Goal: Obtain resource: Obtain resource

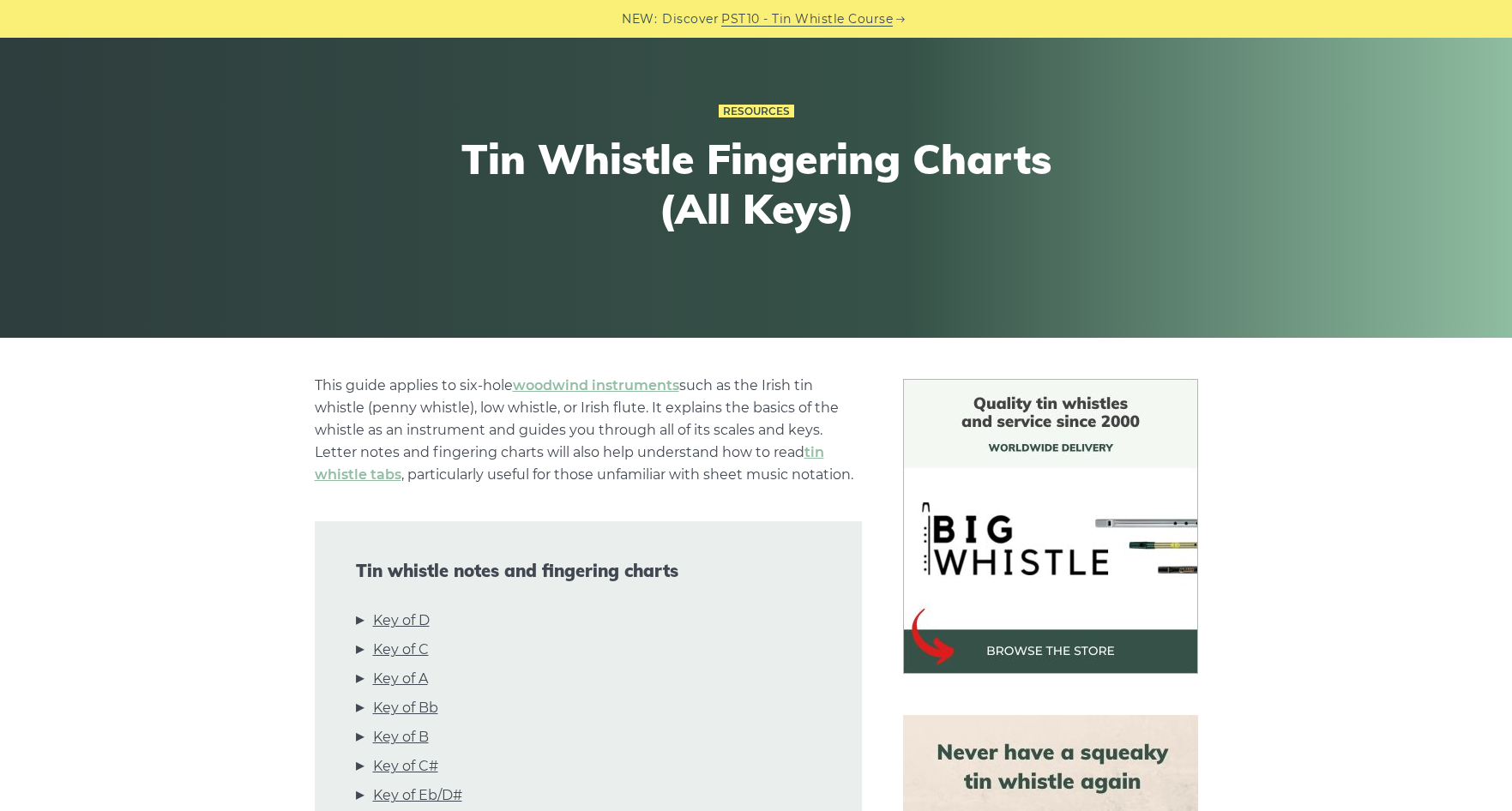
scroll to position [172, 0]
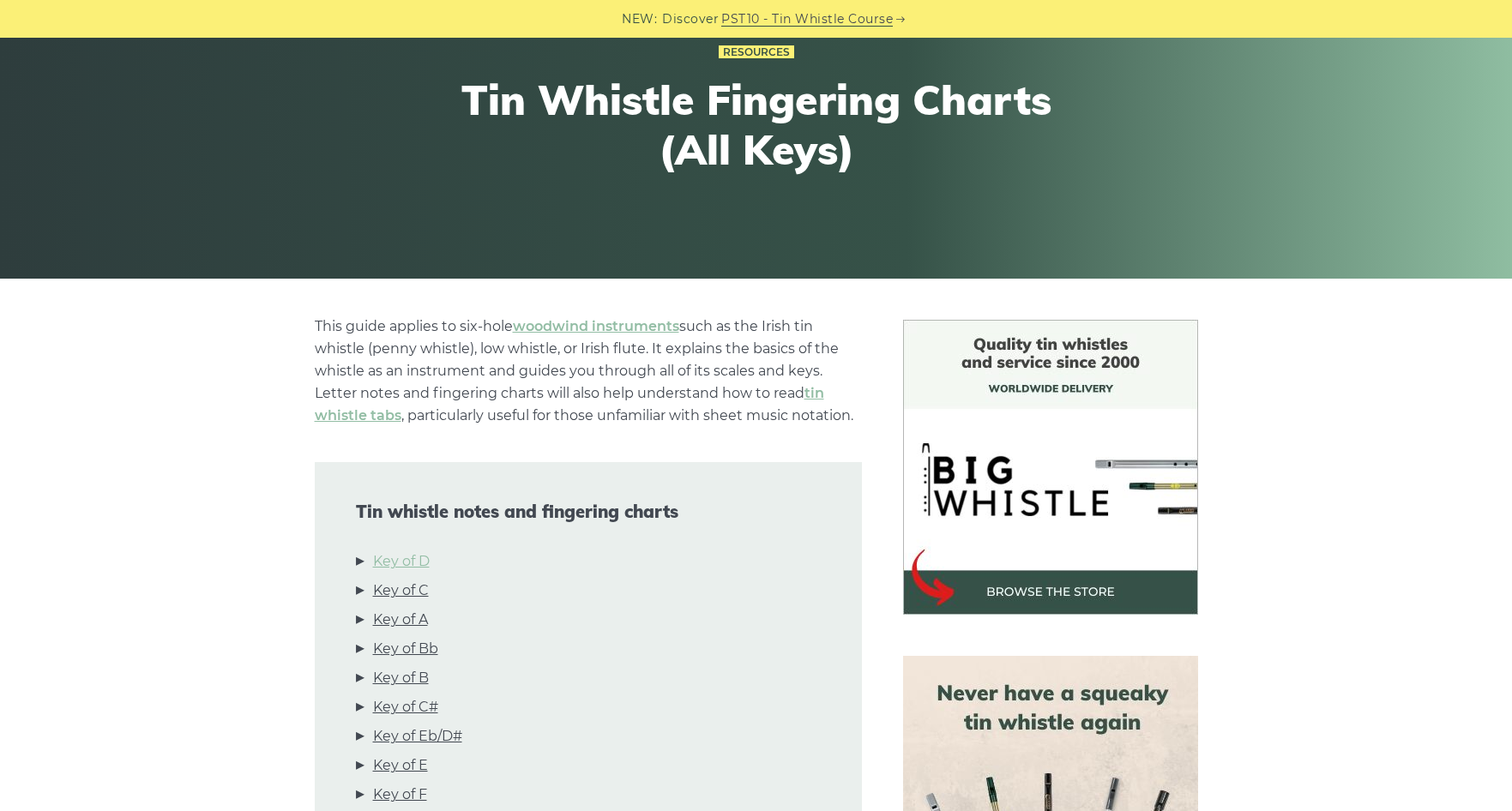
click at [427, 563] on link "Key of D" at bounding box center [401, 562] width 56 height 23
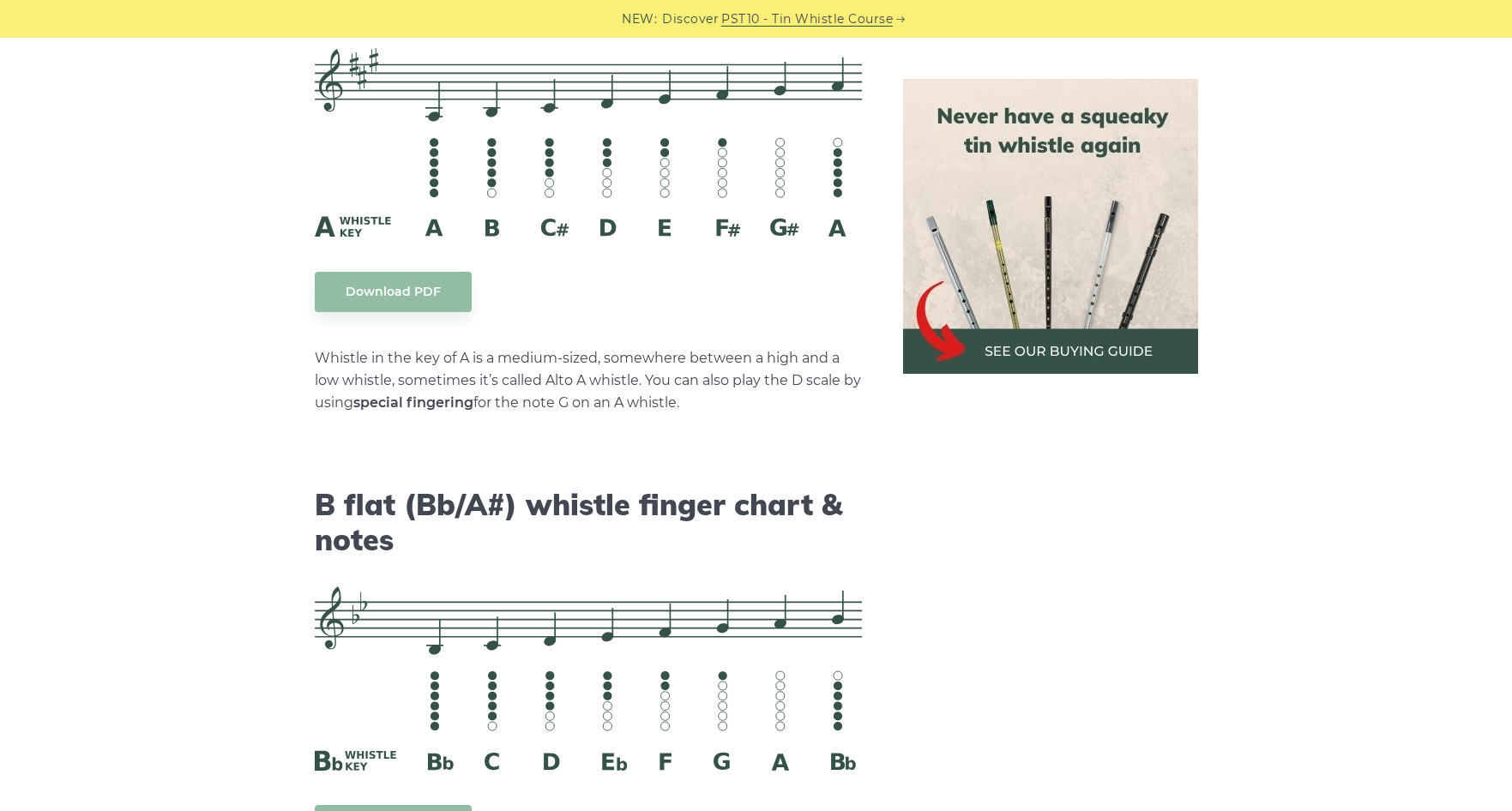
scroll to position [4731, 0]
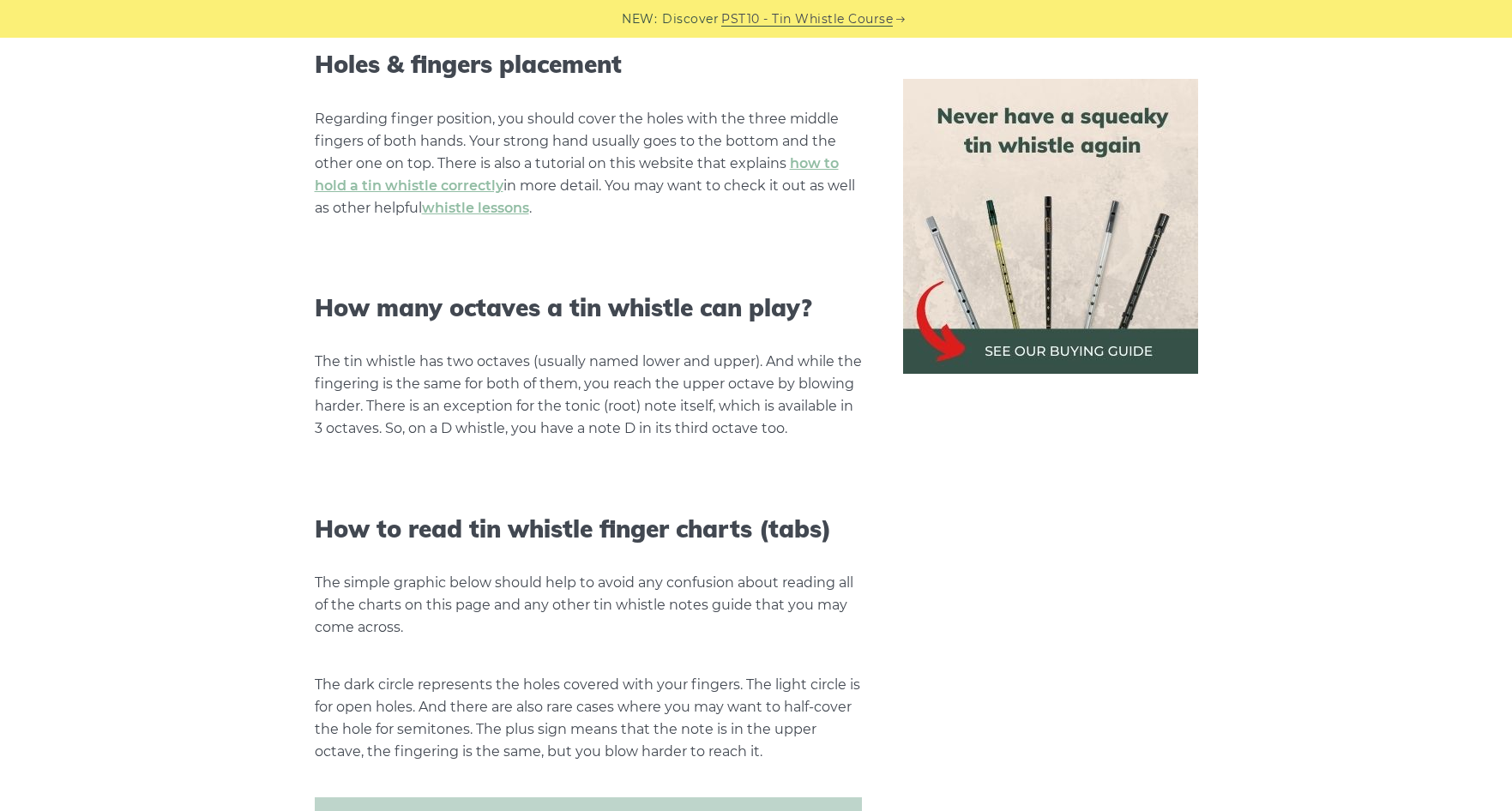
scroll to position [1716, 0]
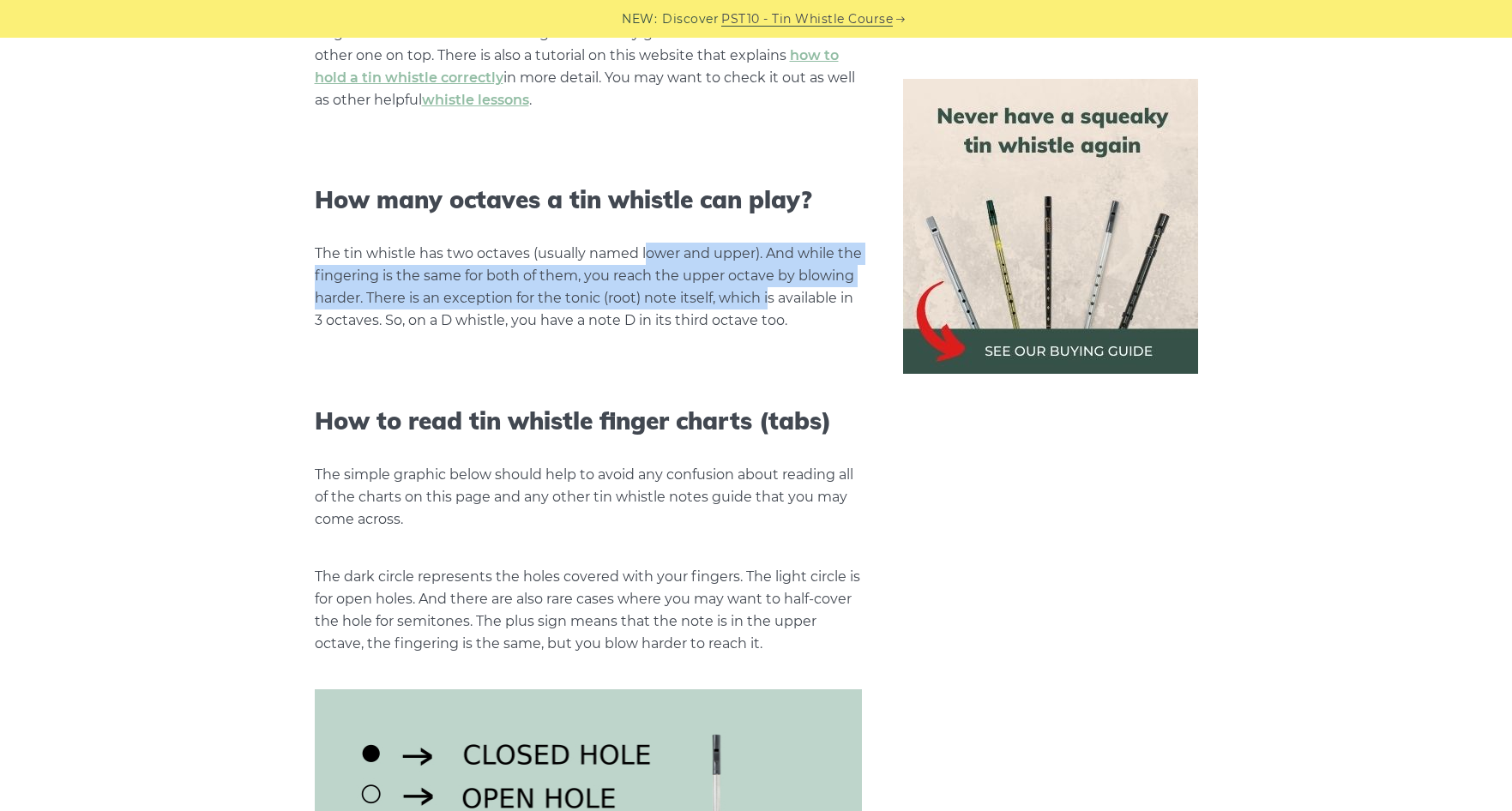
drag, startPoint x: 649, startPoint y: 232, endPoint x: 765, endPoint y: 306, distance: 137.6
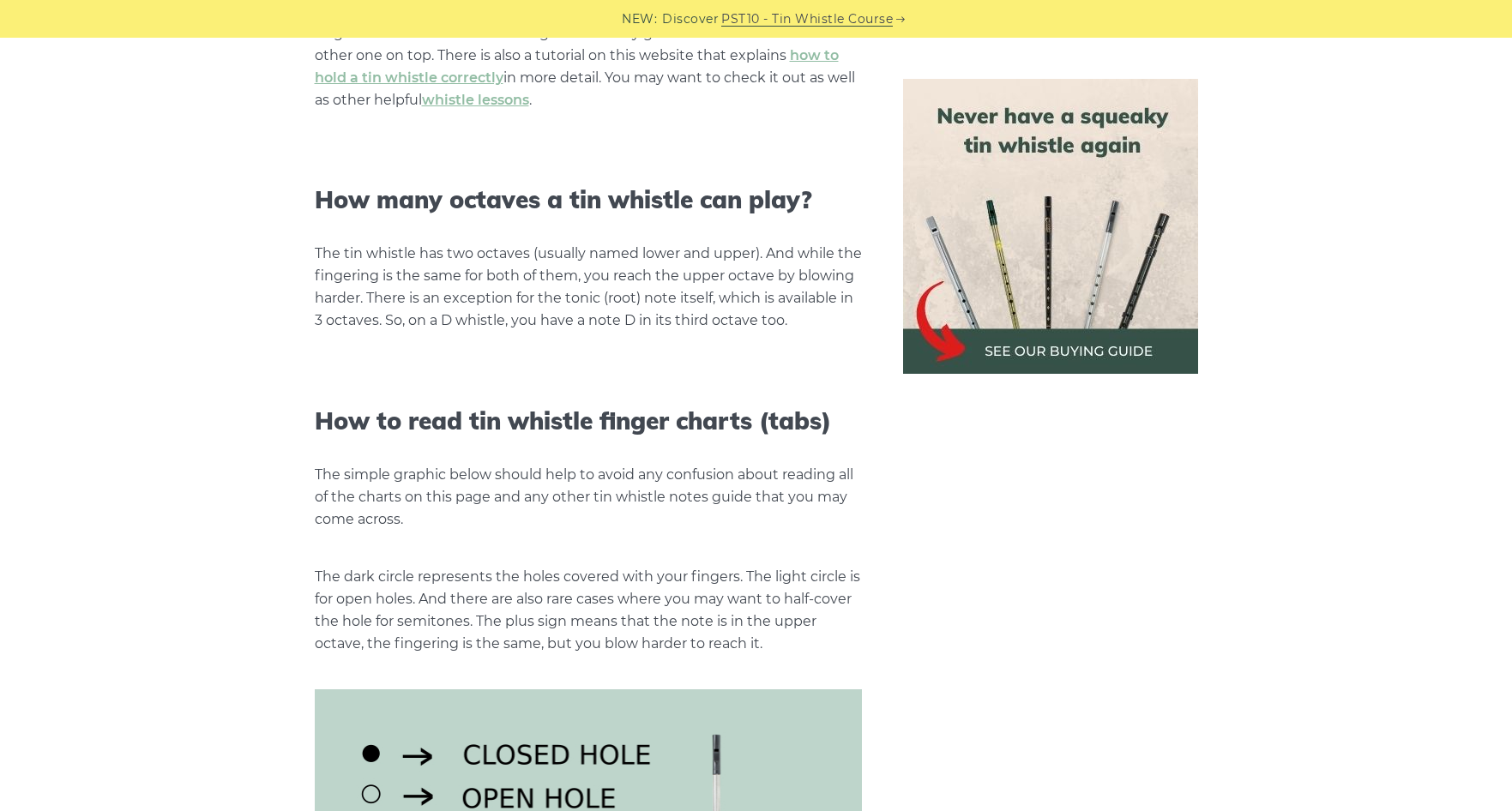
click at [770, 302] on p "The tin whistle has two octaves (usually named lower and upper). And while the …" at bounding box center [589, 287] width 547 height 89
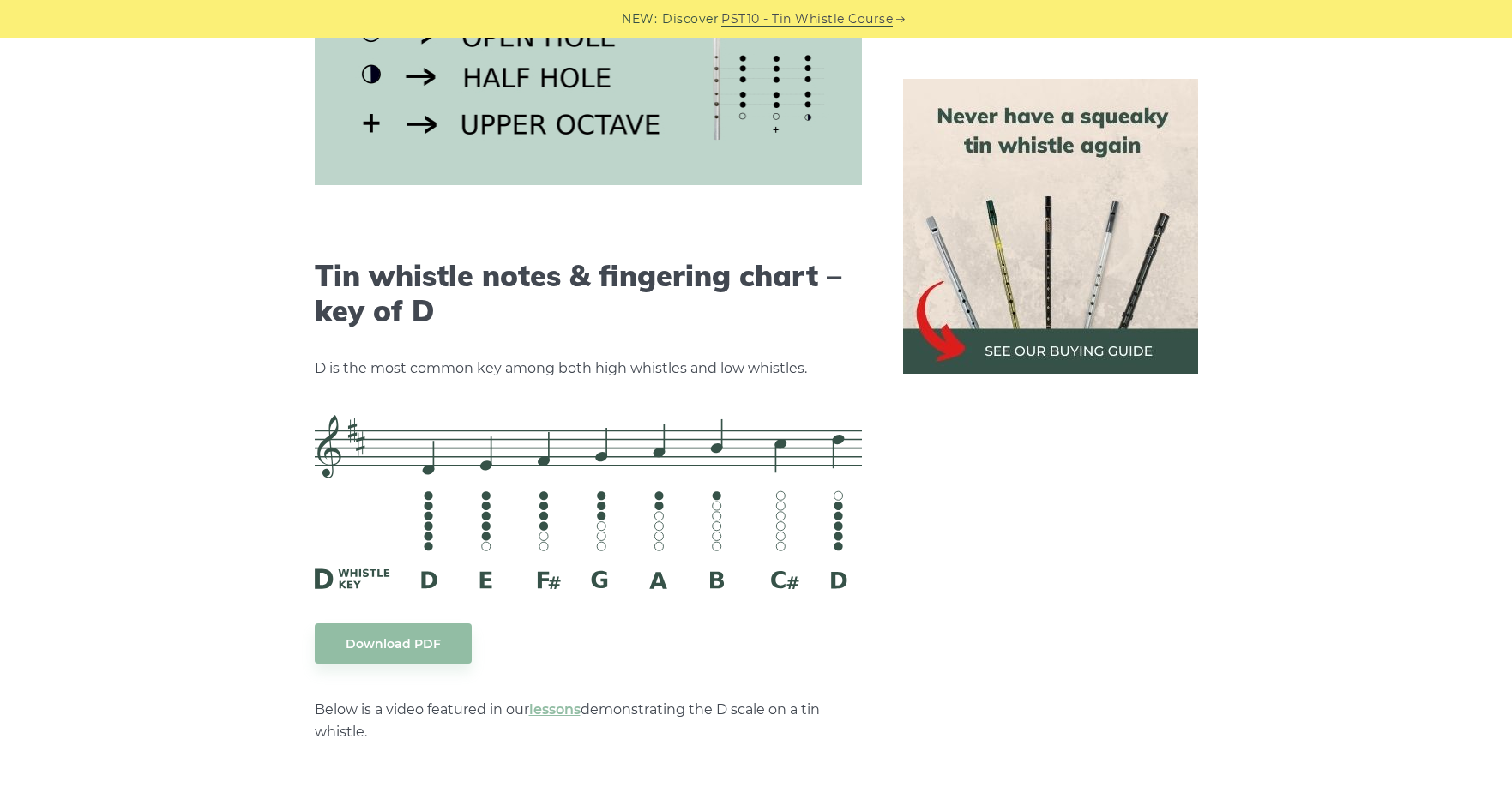
scroll to position [2573, 0]
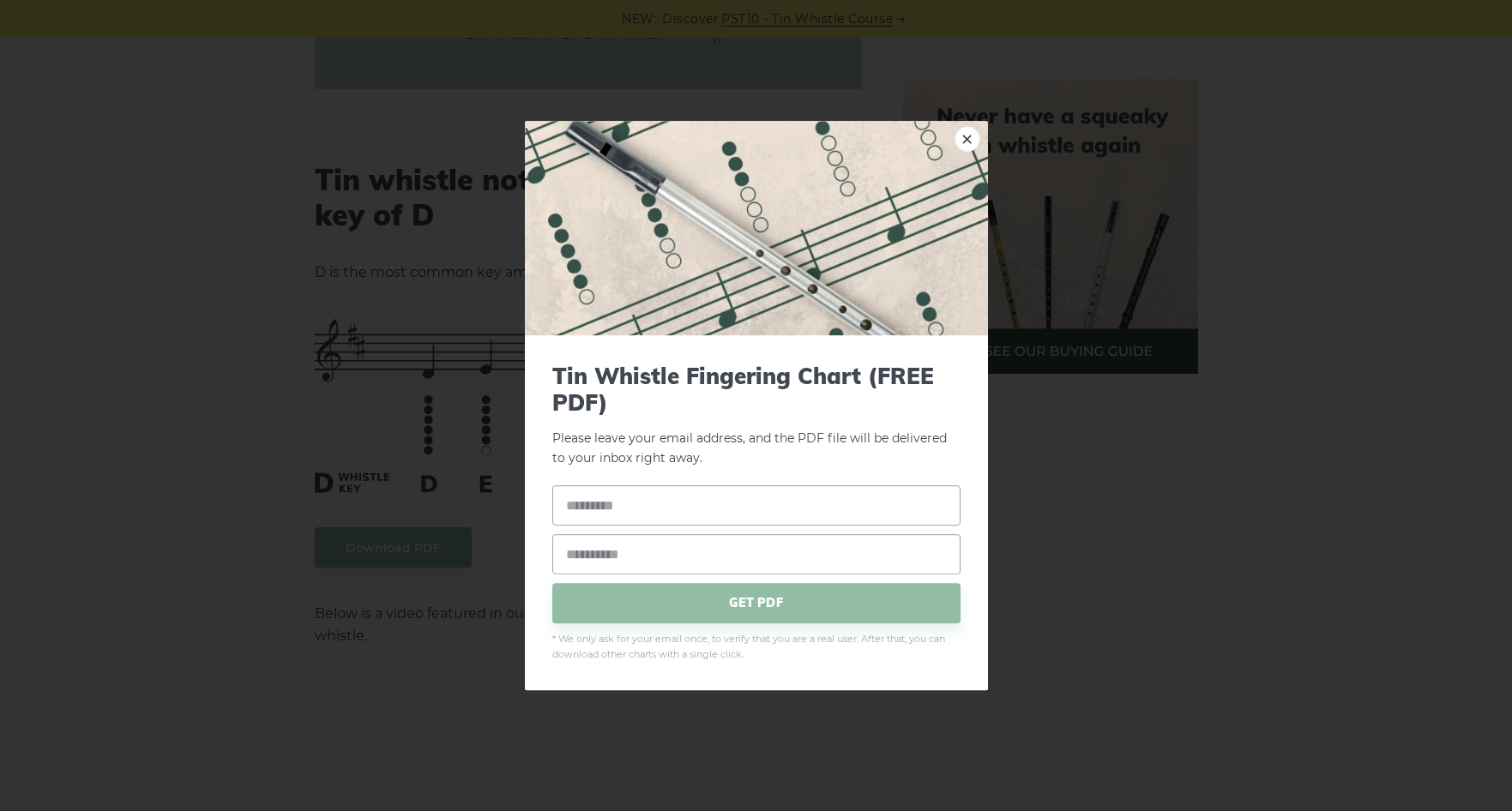
drag, startPoint x: 410, startPoint y: 546, endPoint x: 367, endPoint y: 550, distance: 43.2
click at [367, 550] on div "× Tin Whistle Fingering Chart (FREE PDF) Please leave your email address, and t…" at bounding box center [756, 405] width 1512 height 811
click at [966, 138] on link "×" at bounding box center [966, 138] width 25 height 25
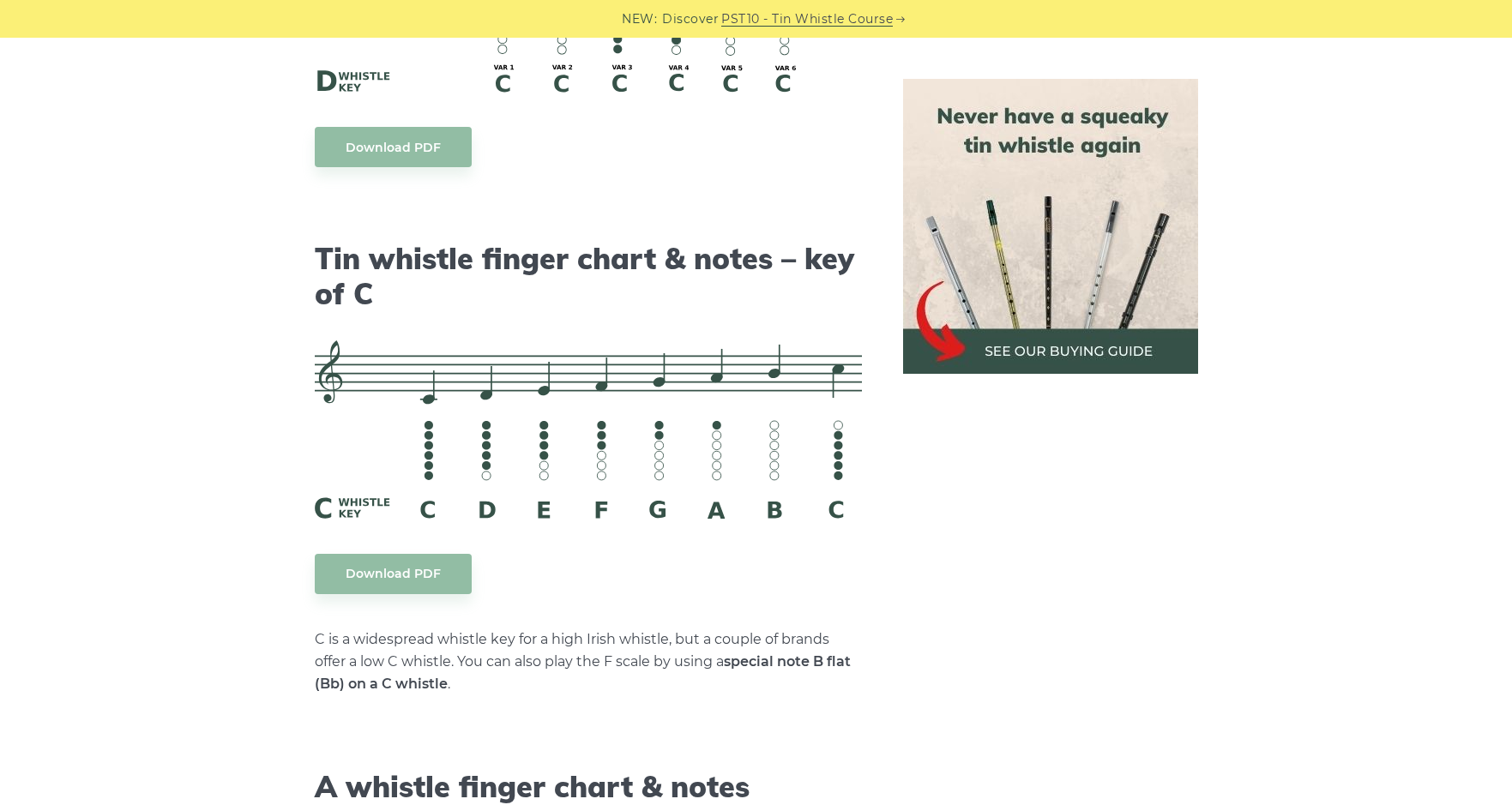
scroll to position [3602, 0]
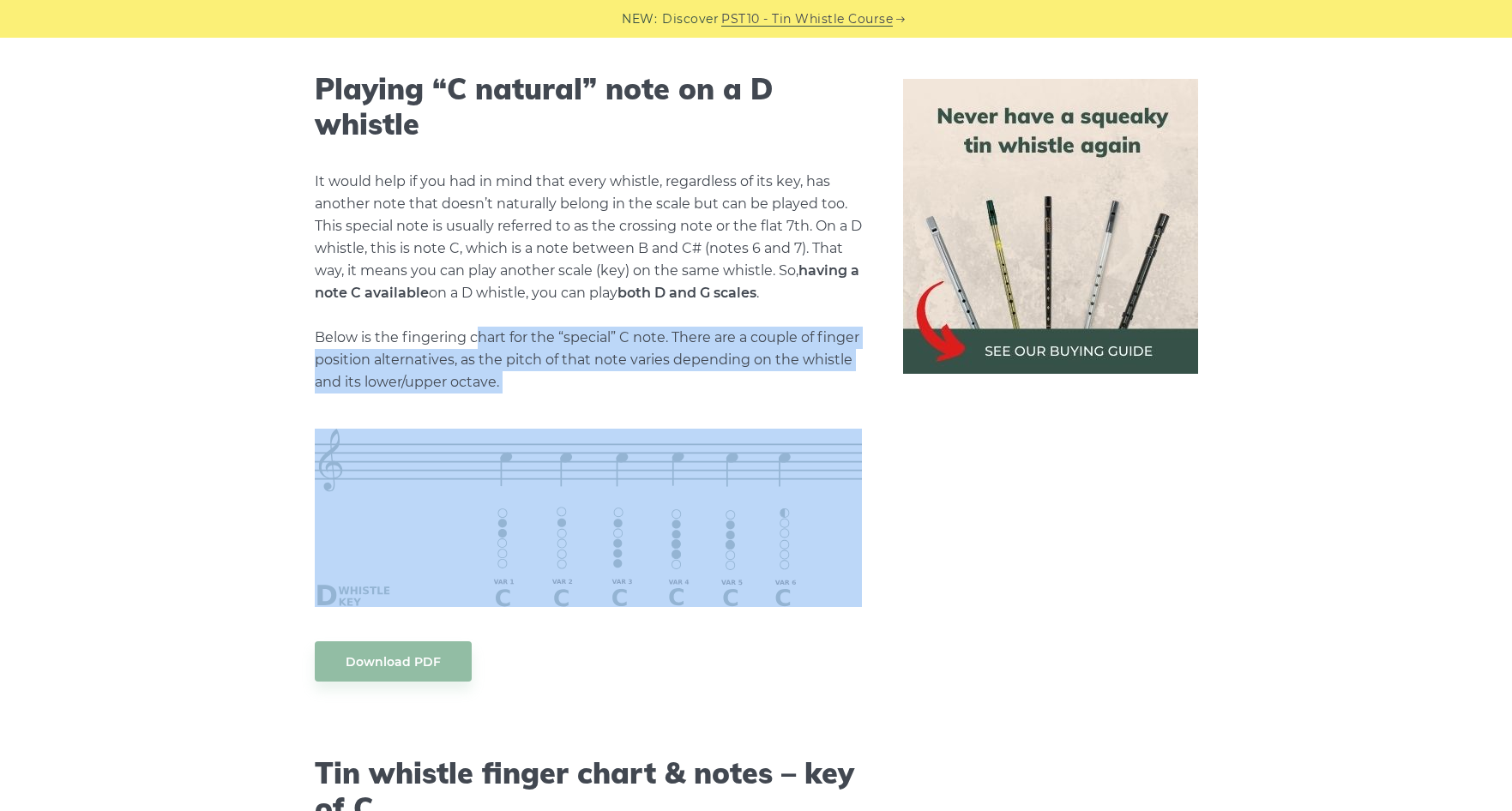
drag, startPoint x: 479, startPoint y: 339, endPoint x: 660, endPoint y: 398, distance: 190.4
copy div "[PERSON_NAME] for the “special” C note. There are a couple of finger position a…"
click at [800, 335] on p "It would help if you had in mind that every whistle, regardless of its key, has…" at bounding box center [589, 282] width 547 height 223
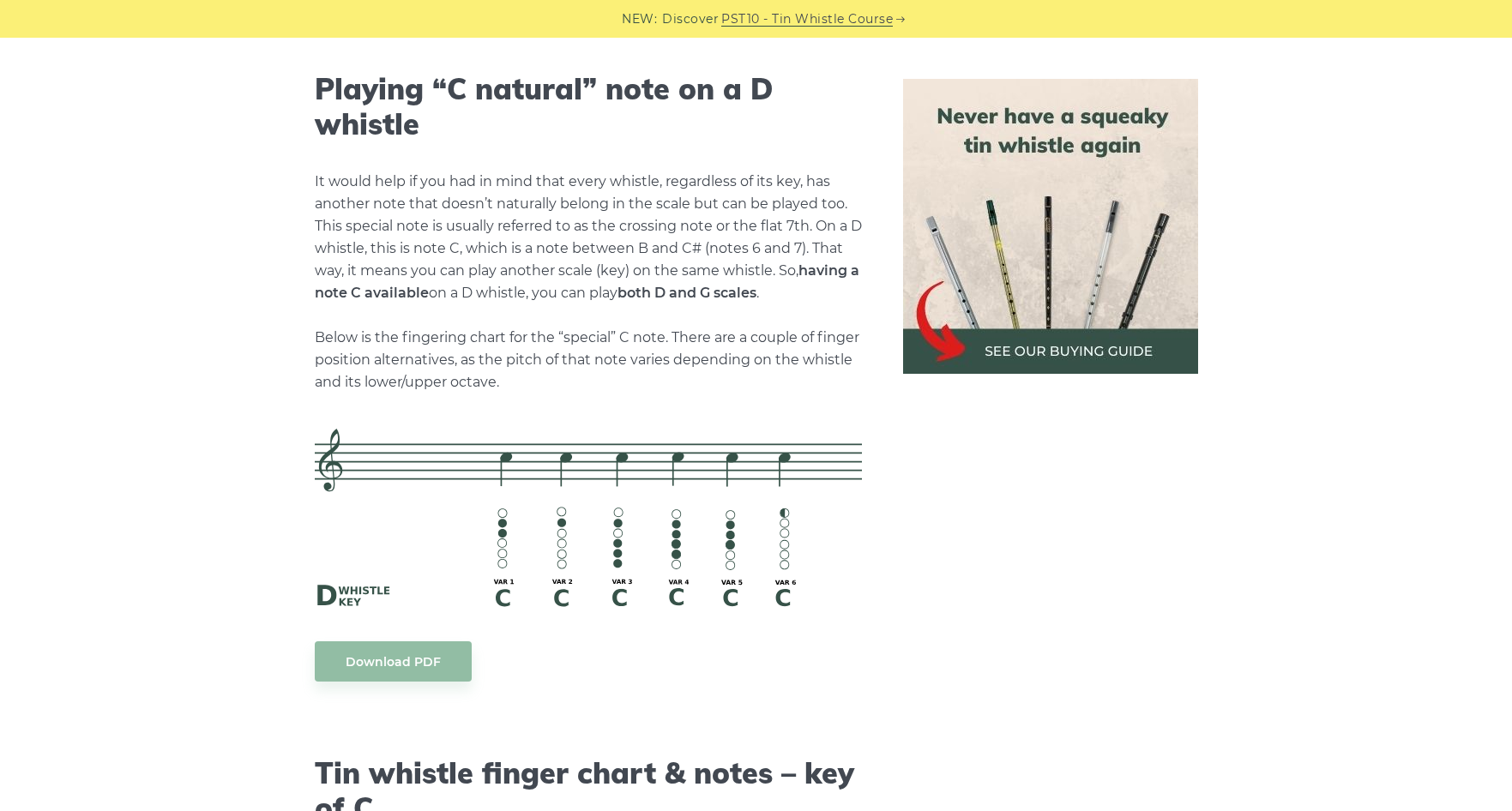
click at [383, 293] on strong "having a note C available" at bounding box center [587, 281] width 545 height 38
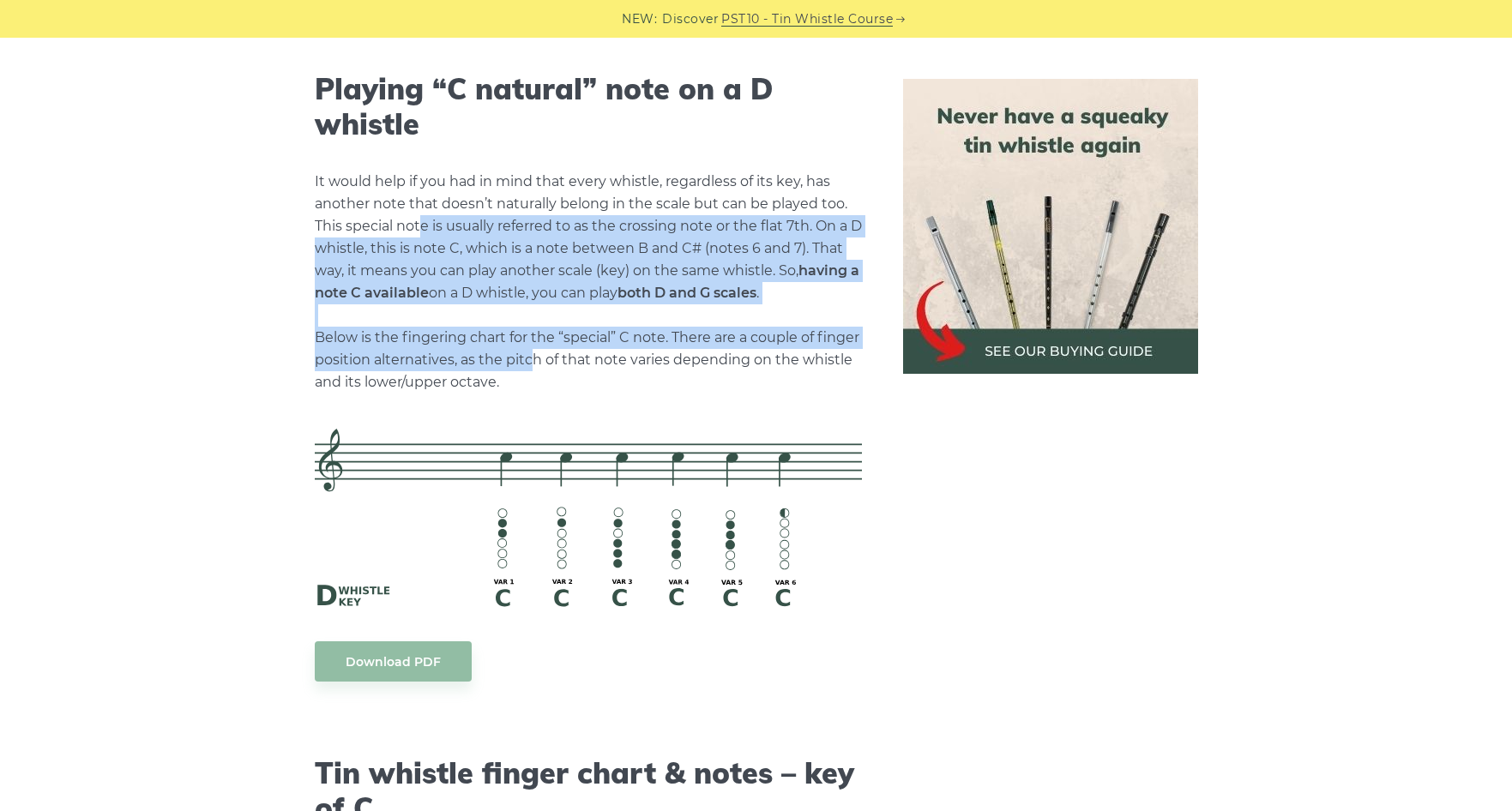
drag, startPoint x: 422, startPoint y: 226, endPoint x: 534, endPoint y: 351, distance: 167.8
click at [534, 351] on p "It would help if you had in mind that every whistle, regardless of its key, has…" at bounding box center [589, 282] width 547 height 223
drag, startPoint x: 534, startPoint y: 351, endPoint x: 599, endPoint y: 346, distance: 65.2
click at [599, 346] on p "It would help if you had in mind that every whistle, regardless of its key, has…" at bounding box center [589, 282] width 547 height 223
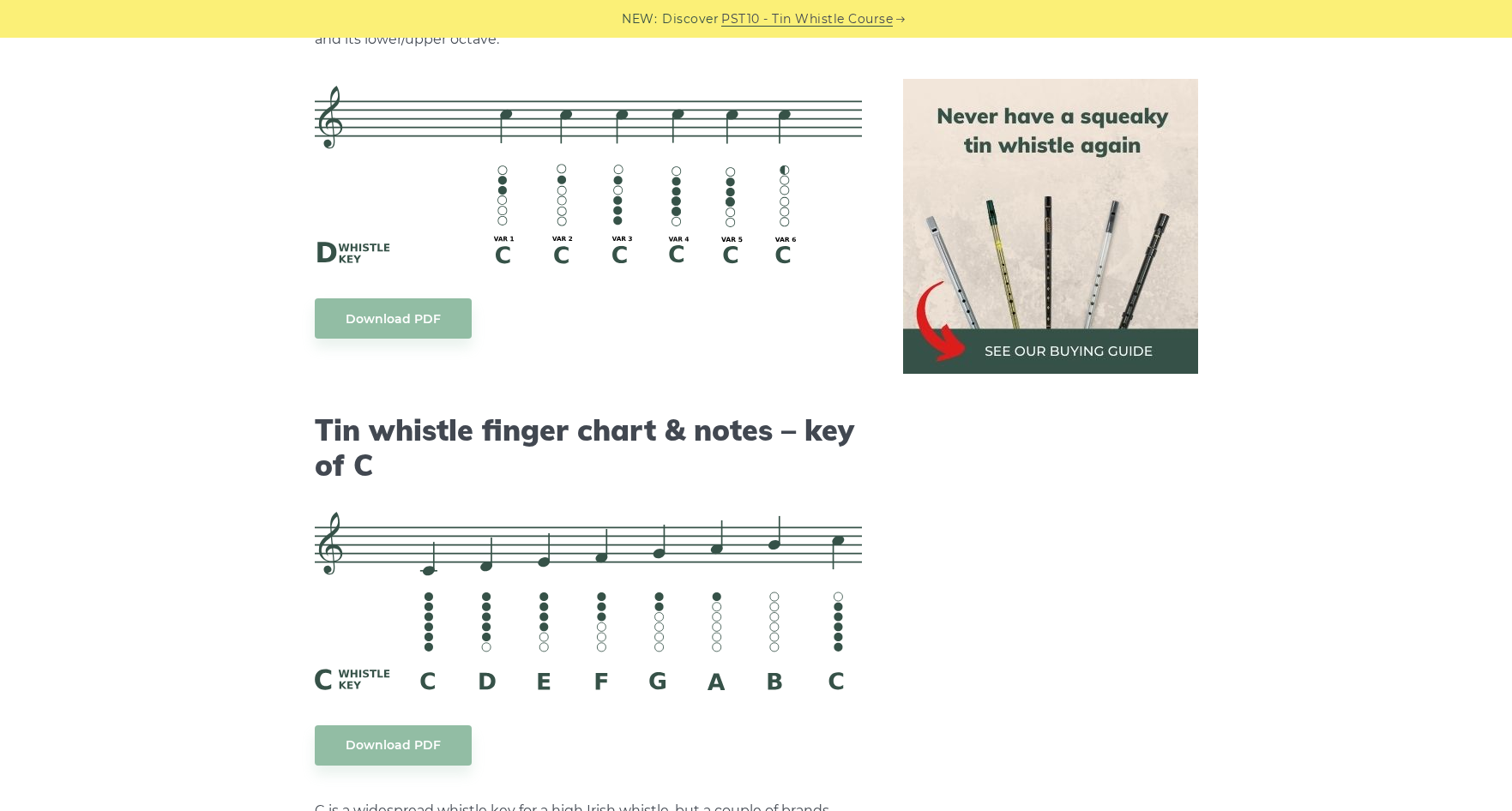
scroll to position [3774, 0]
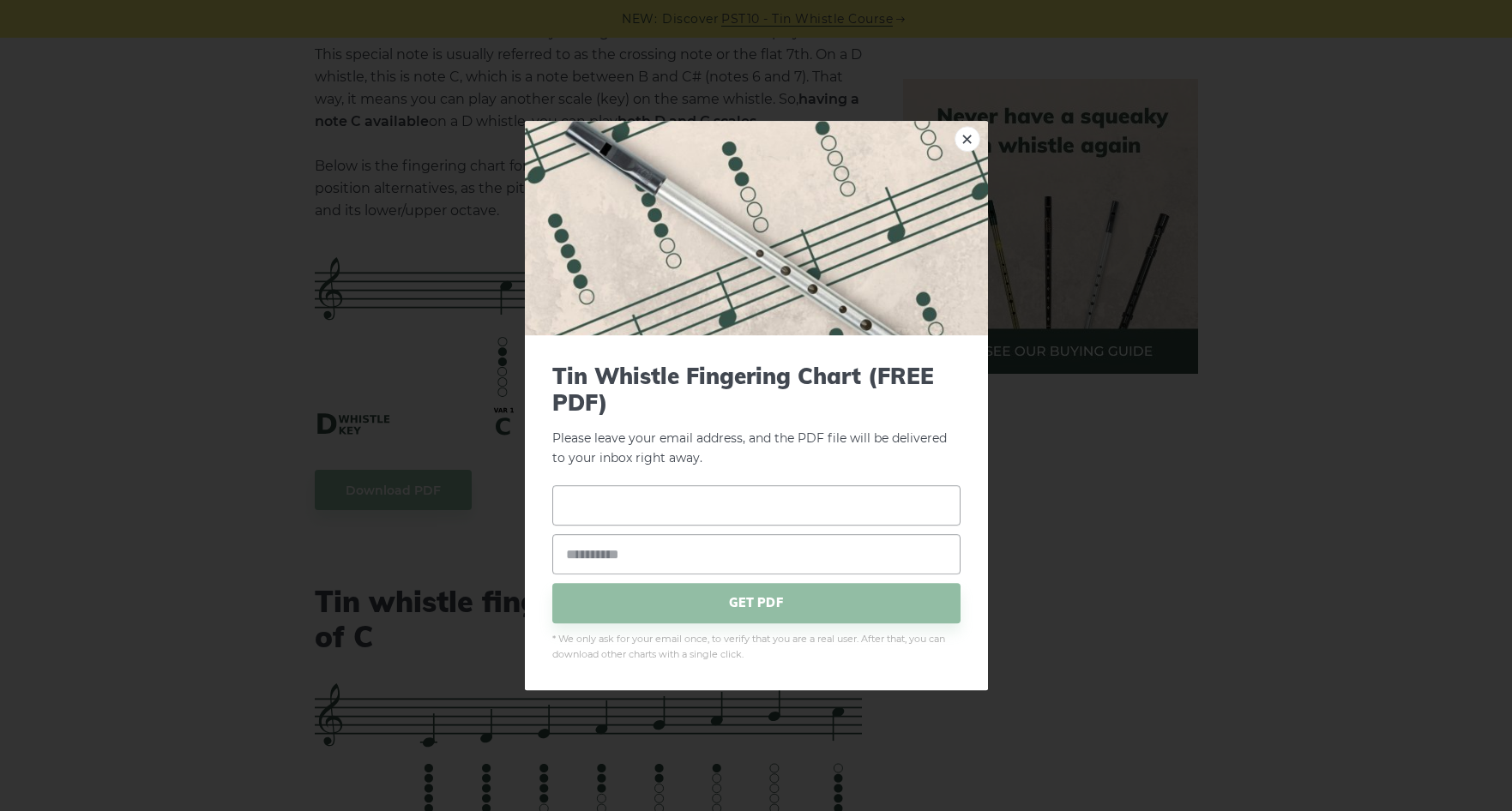
click at [762, 495] on input "text" at bounding box center [756, 505] width 408 height 40
type input "***"
type input "**********"
click at [809, 617] on span "GET PDF" at bounding box center [756, 603] width 408 height 40
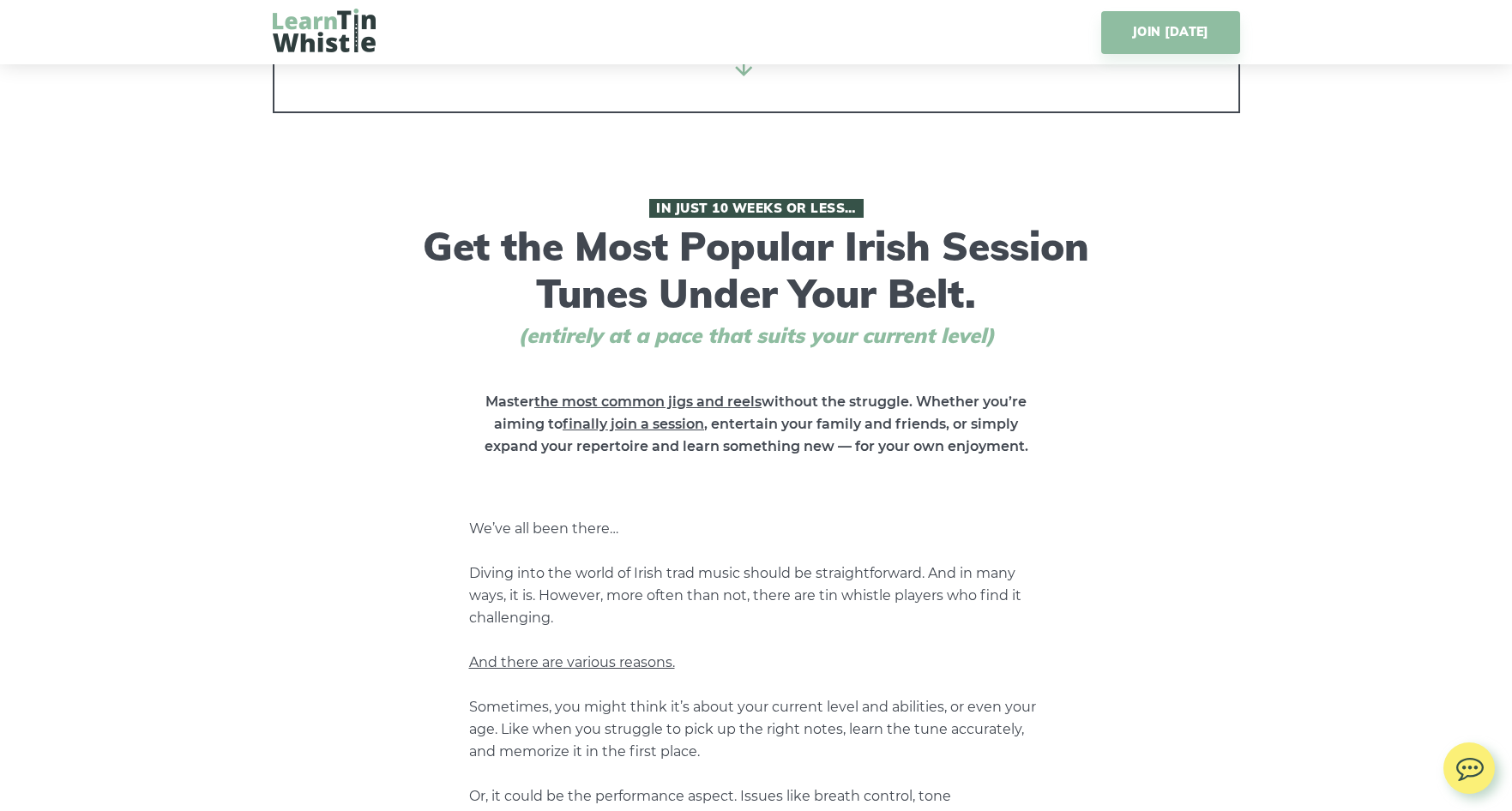
scroll to position [686, 0]
